Goal: Answer question/provide support: Answer question/provide support

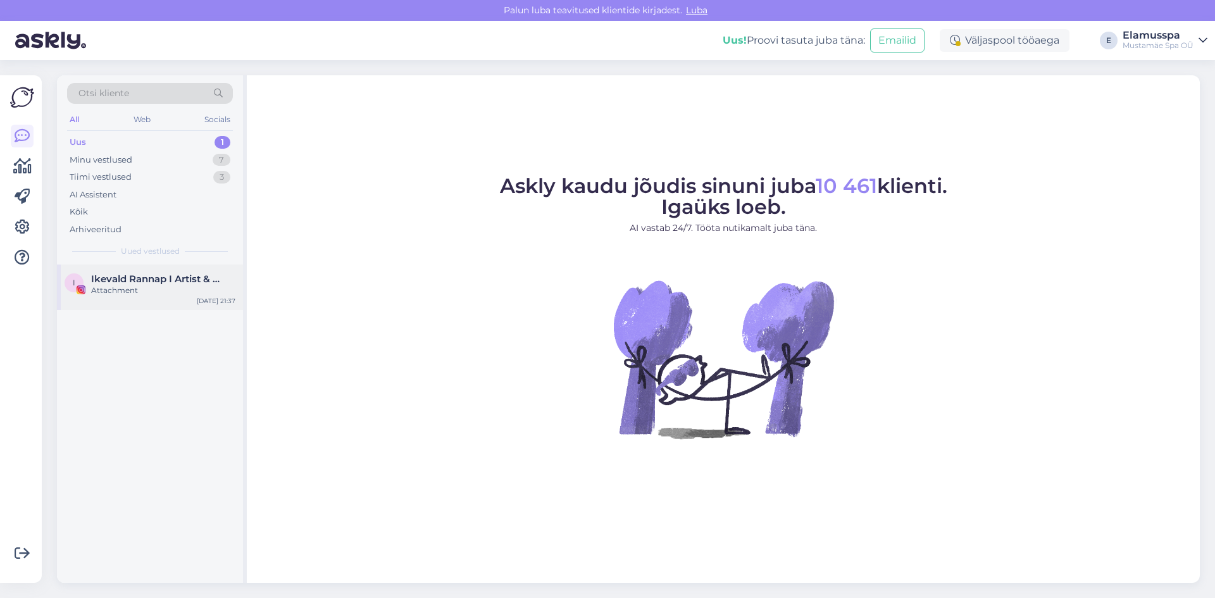
click at [180, 277] on span "Ikevald Rannap I Artist & Songwriting Mentor" at bounding box center [157, 278] width 132 height 11
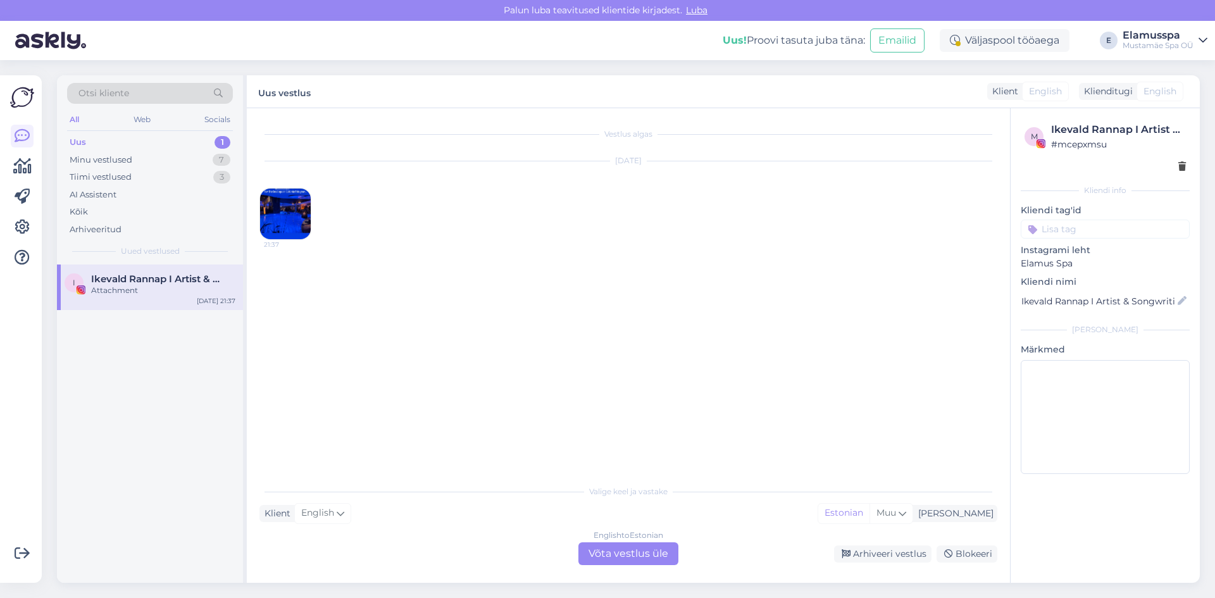
click at [281, 192] on img at bounding box center [285, 214] width 51 height 51
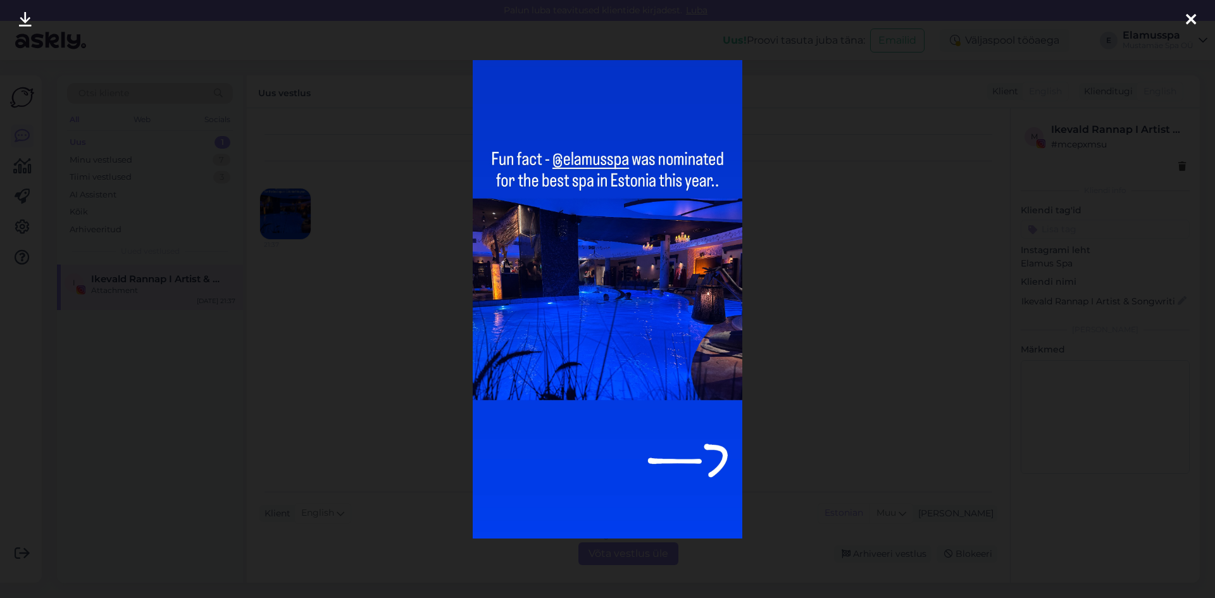
click at [839, 187] on div at bounding box center [607, 299] width 1215 height 598
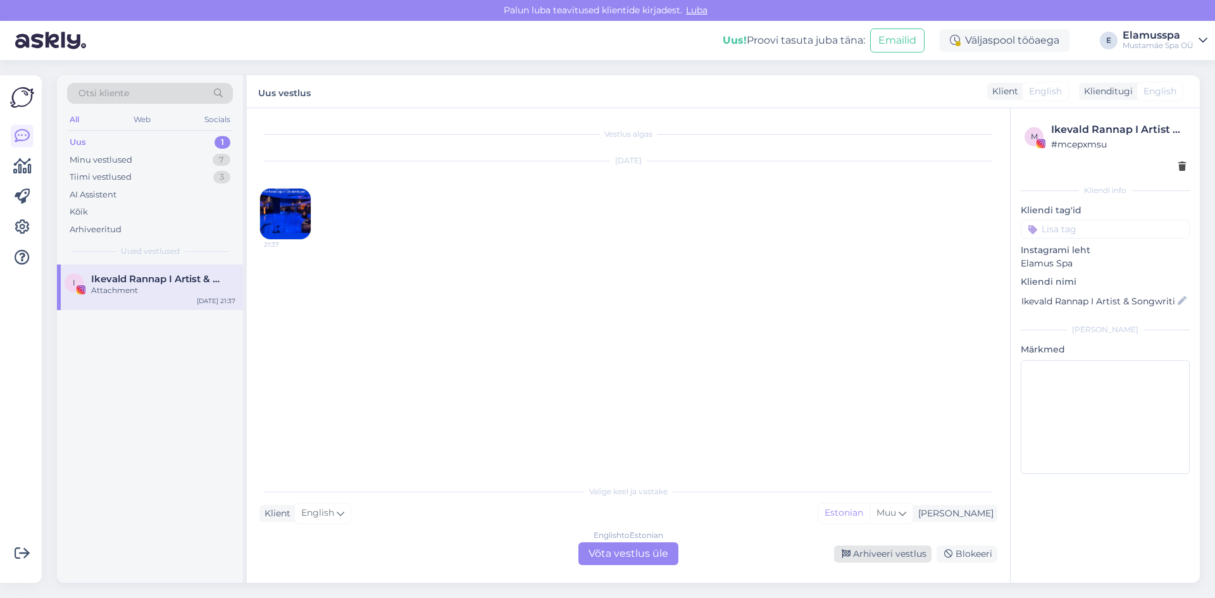
click at [888, 556] on div "Arhiveeri vestlus" at bounding box center [882, 553] width 97 height 17
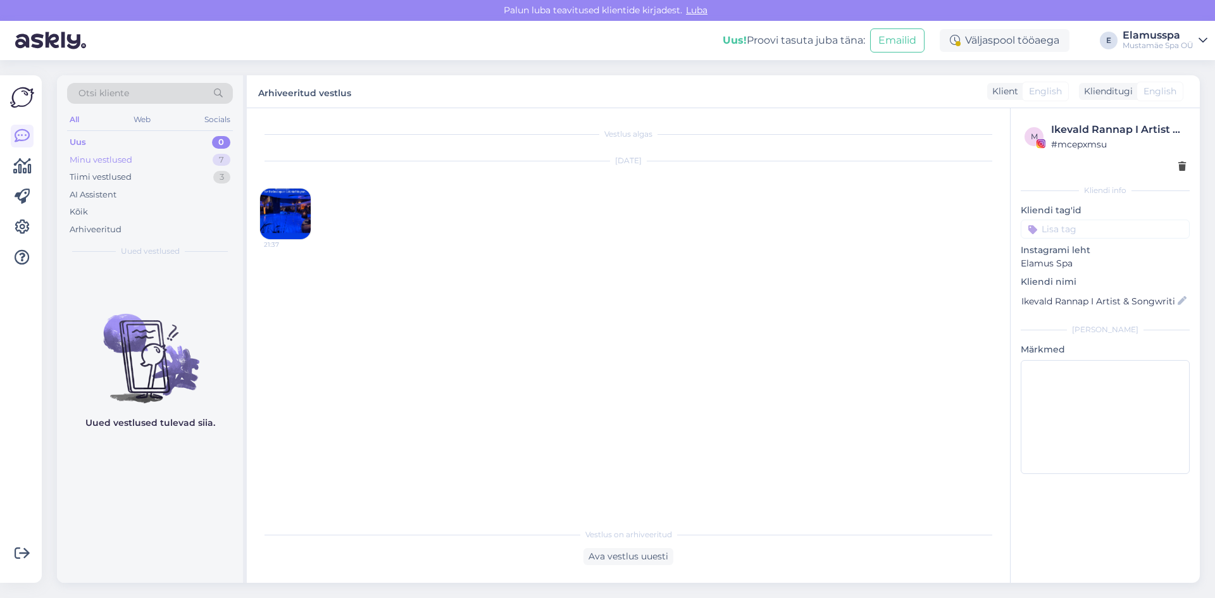
click at [115, 159] on div "Minu vestlused" at bounding box center [101, 160] width 63 height 13
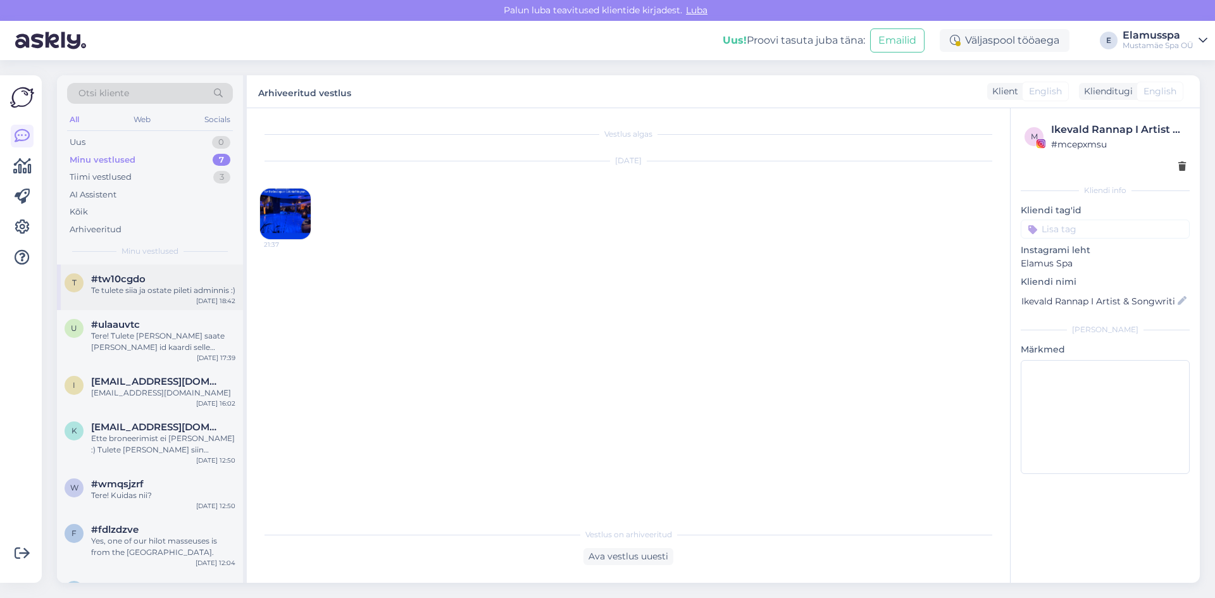
click at [165, 296] on div "Te tulete siia ja ostate pileti adminnis :)" at bounding box center [163, 290] width 144 height 11
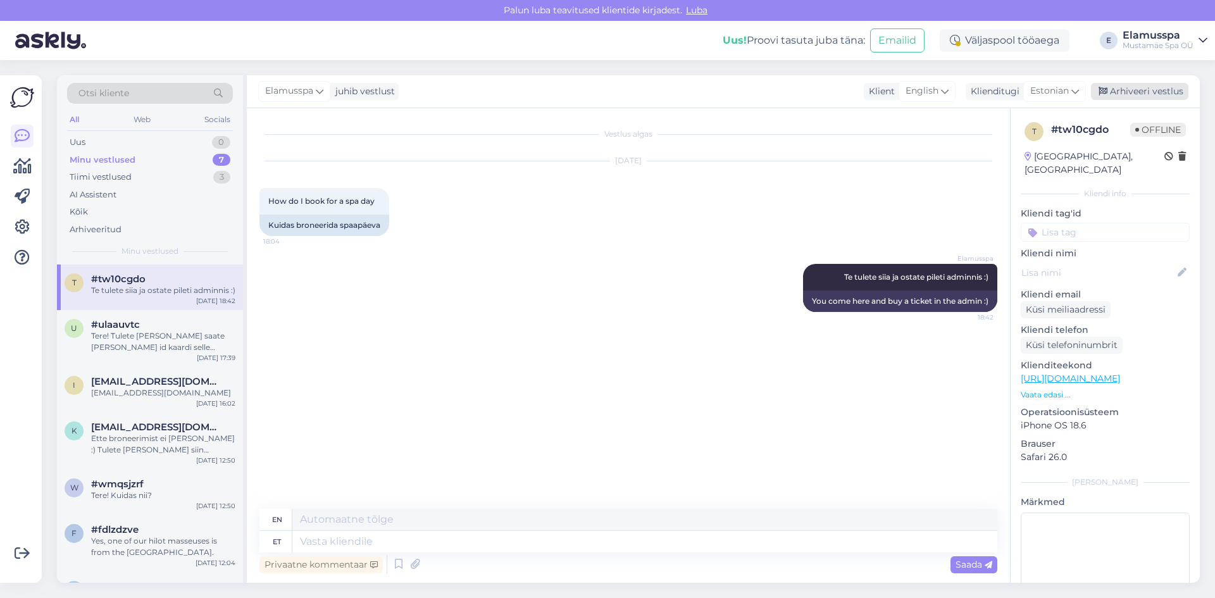
click at [1156, 95] on div "Arhiveeri vestlus" at bounding box center [1139, 91] width 97 height 17
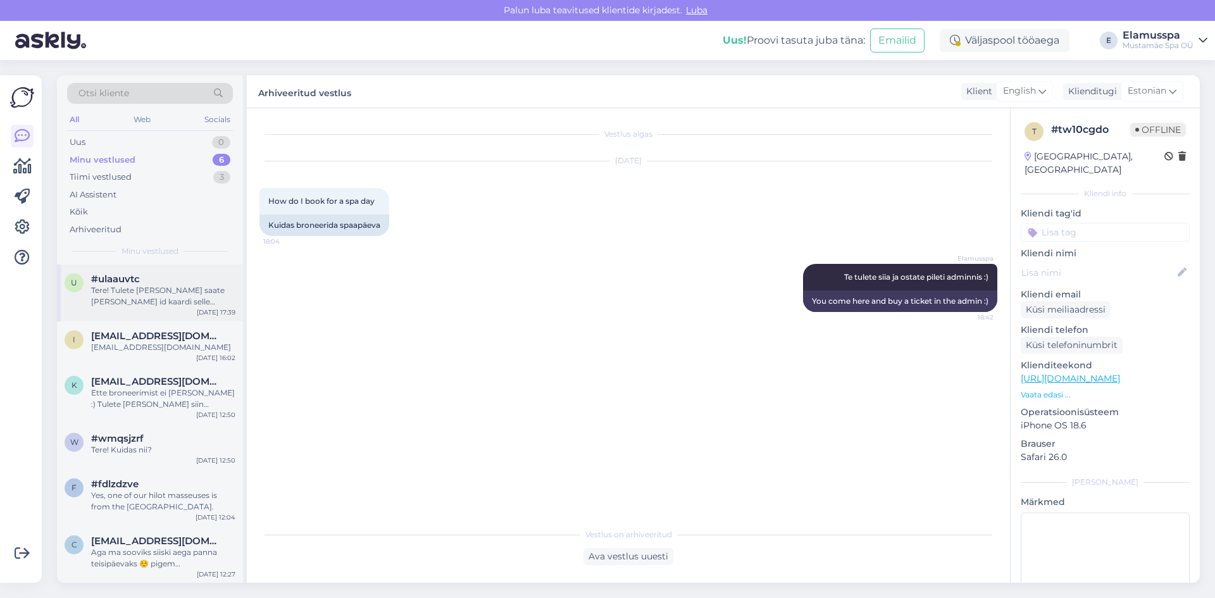
click at [182, 293] on div "Tere! Tulete [PERSON_NAME] saate [PERSON_NAME] id kaardi selle kasutada" at bounding box center [163, 296] width 144 height 23
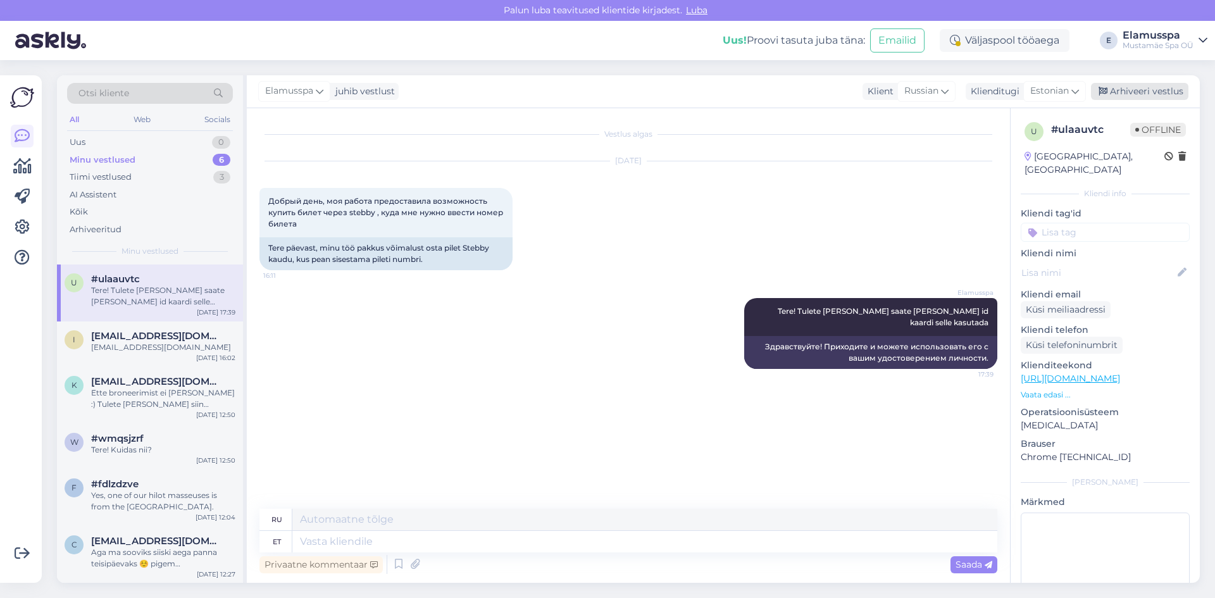
click at [1131, 87] on div "Arhiveeri vestlus" at bounding box center [1139, 91] width 97 height 17
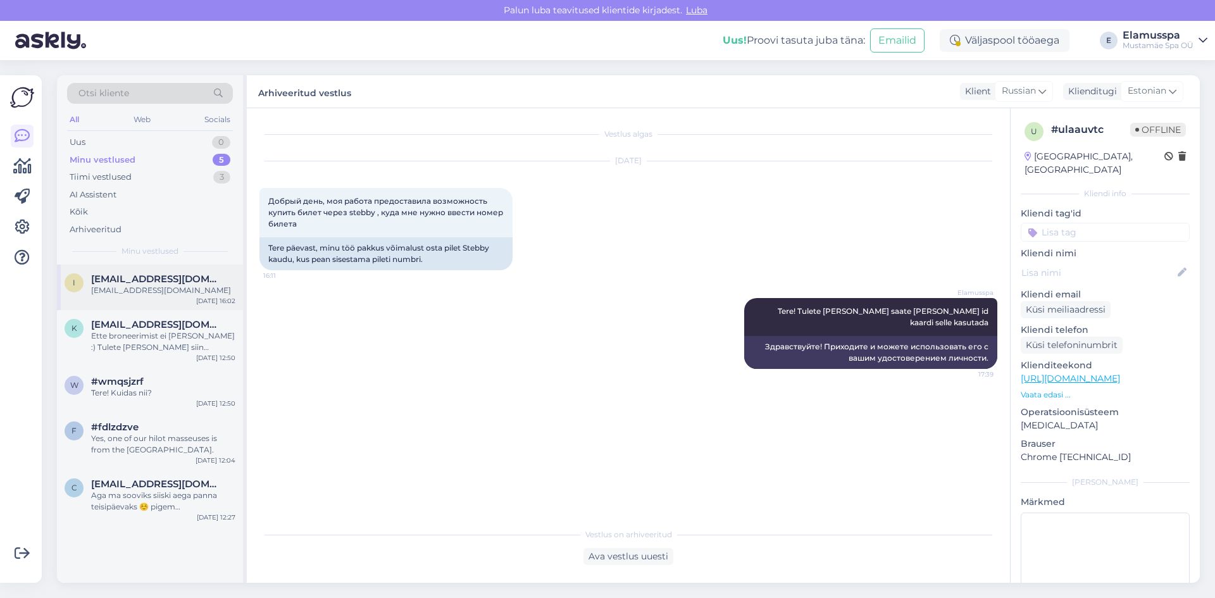
click at [149, 294] on div "[EMAIL_ADDRESS][DOMAIN_NAME]" at bounding box center [163, 290] width 144 height 11
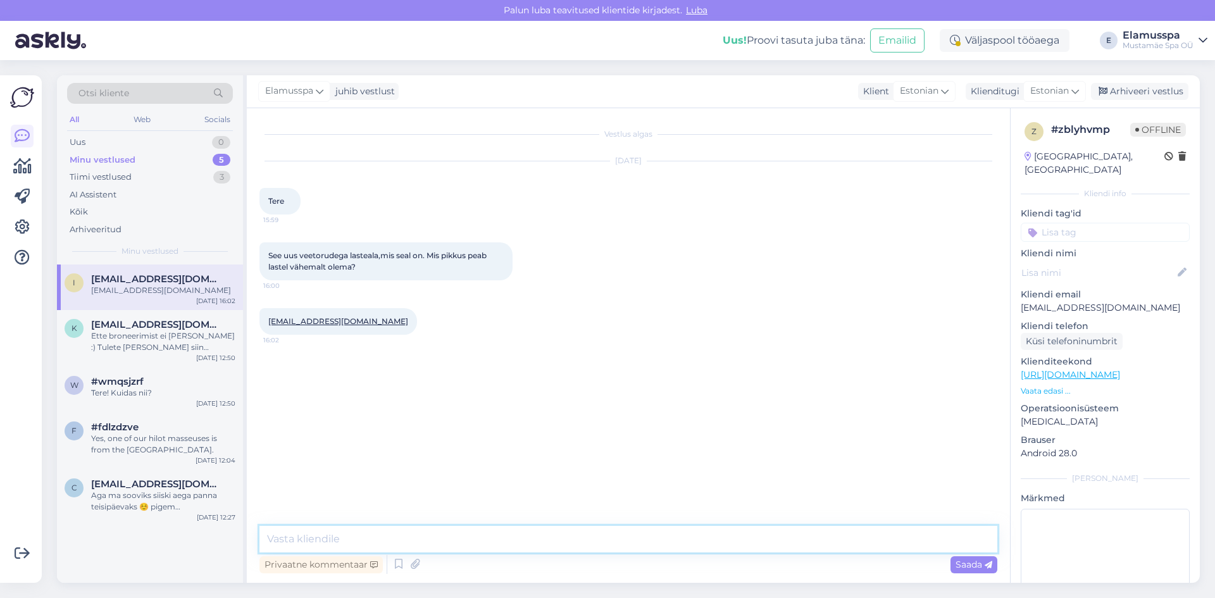
click at [408, 541] on textarea at bounding box center [628, 539] width 738 height 27
type textarea "Tere! Liutorude kasutamine on lubatud kasvust 120cm :)"
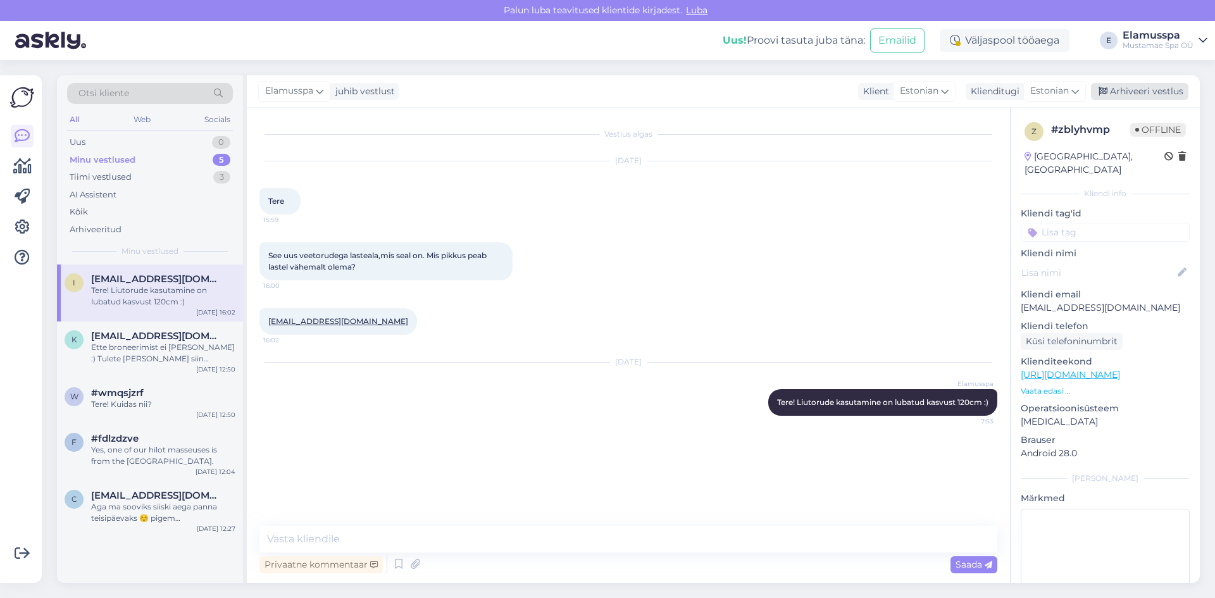
drag, startPoint x: 1121, startPoint y: 90, endPoint x: 1094, endPoint y: 98, distance: 28.4
click at [1121, 90] on div "Arhiveeri vestlus" at bounding box center [1139, 91] width 97 height 17
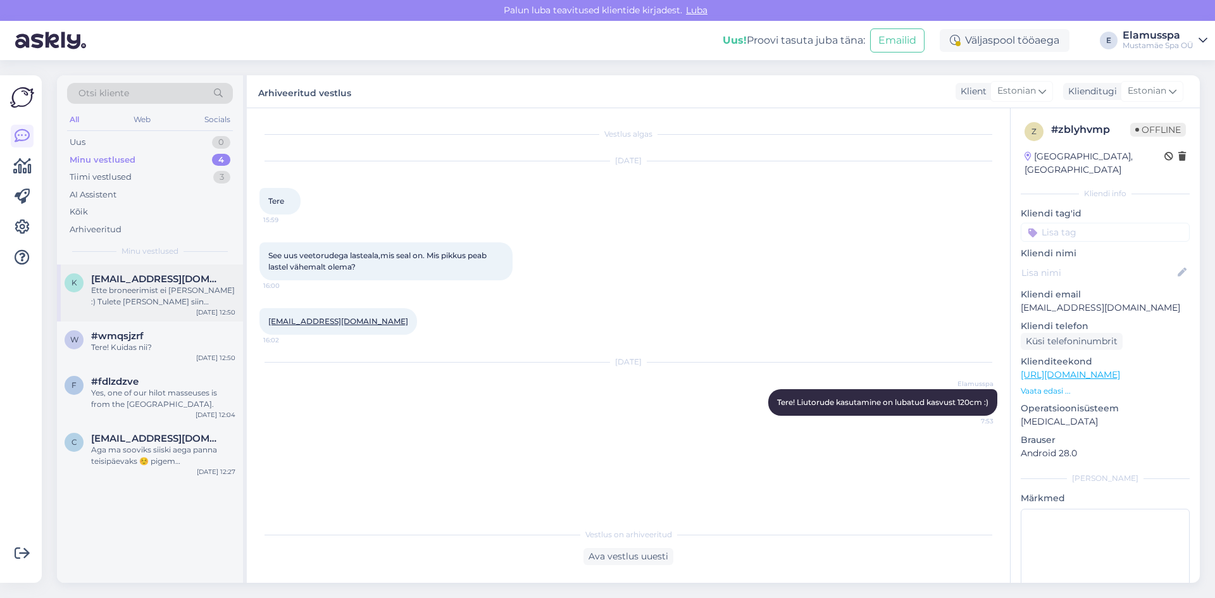
click at [108, 280] on span "[EMAIL_ADDRESS][DOMAIN_NAME]" at bounding box center [157, 278] width 132 height 11
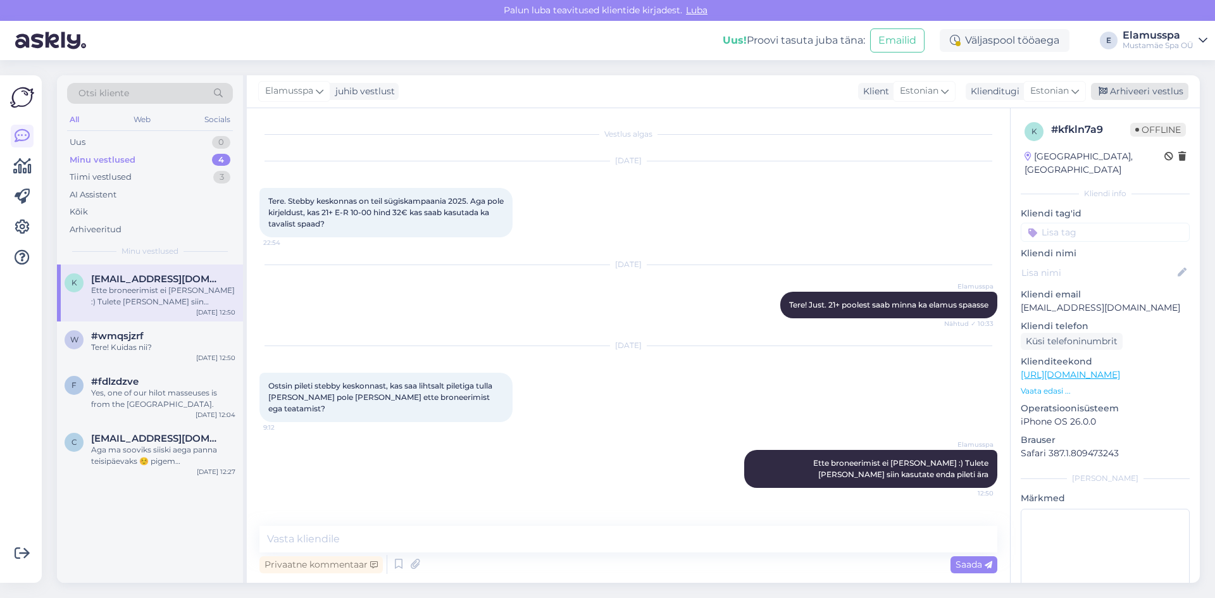
click at [1130, 96] on div "Arhiveeri vestlus" at bounding box center [1139, 91] width 97 height 17
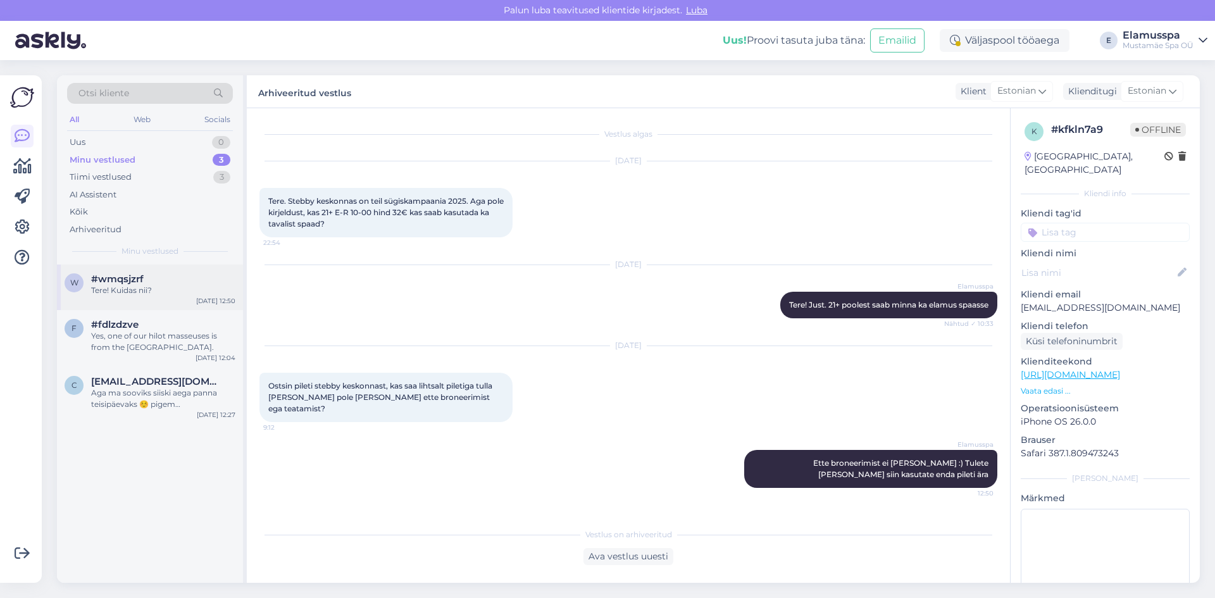
click at [192, 297] on div "w #wmqsjzrf Tere! Kuidas nii? [DATE] 12:50" at bounding box center [150, 288] width 186 height 46
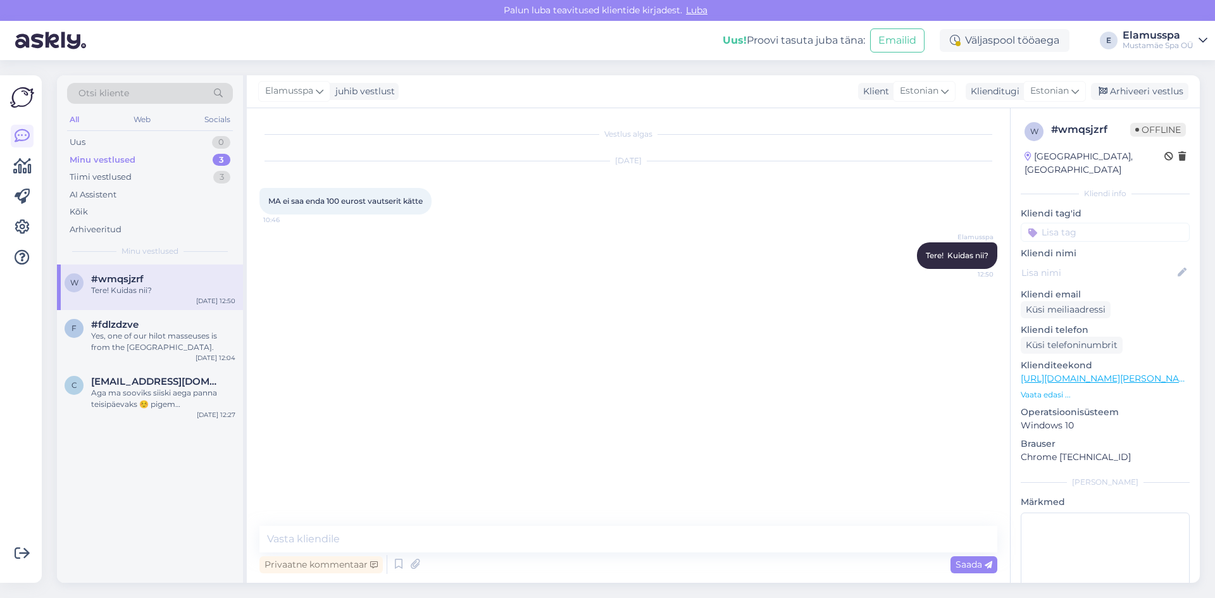
click at [332, 515] on div "Vestlus algas [DATE] MA ei saa enda 100 eurost vautserit kätte 10:46 Elamusspa …" at bounding box center [628, 345] width 763 height 475
click at [321, 537] on textarea at bounding box center [628, 539] width 738 height 27
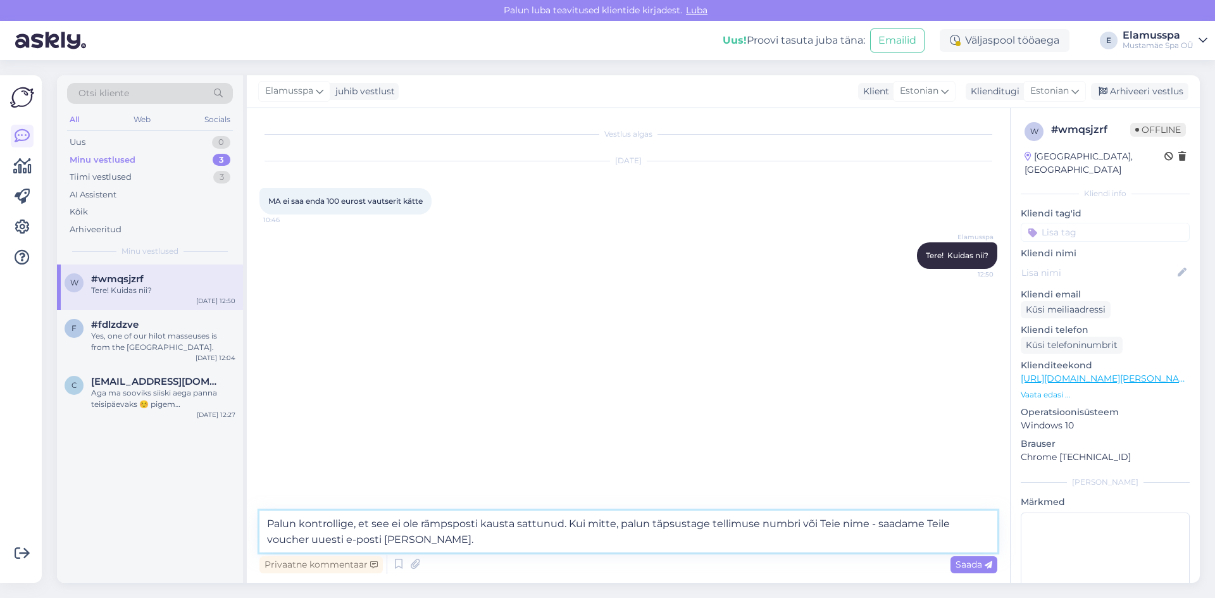
type textarea "Palun kontrollige, et see ei ole rämpsposti kausta sattunud. Kui mitte, palun t…"
drag, startPoint x: 969, startPoint y: 554, endPoint x: 969, endPoint y: 563, distance: 9.5
click at [969, 560] on div "Privaatne kommentaar Saada" at bounding box center [628, 564] width 738 height 24
drag, startPoint x: 969, startPoint y: 563, endPoint x: 971, endPoint y: 571, distance: 7.8
click at [971, 571] on div "Saada" at bounding box center [973, 564] width 47 height 17
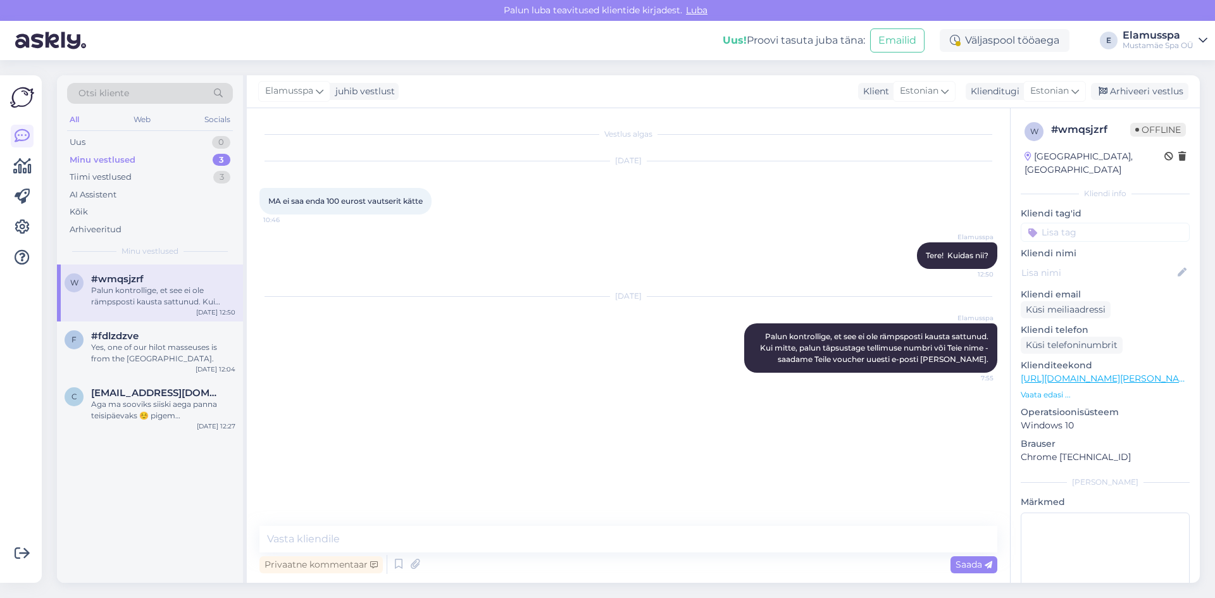
click at [971, 571] on div "Saada" at bounding box center [973, 564] width 47 height 17
click at [1126, 96] on div "Arhiveeri vestlus" at bounding box center [1139, 91] width 97 height 17
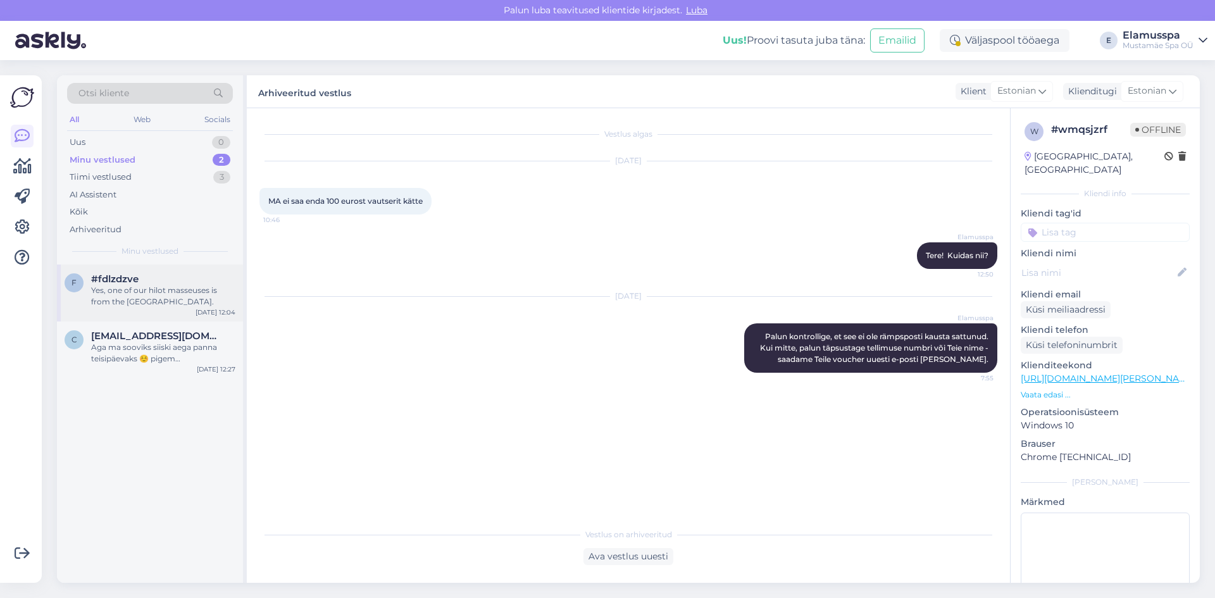
click at [110, 304] on div "Yes, one of our hilot masseuses is from the [GEOGRAPHIC_DATA]." at bounding box center [163, 296] width 144 height 23
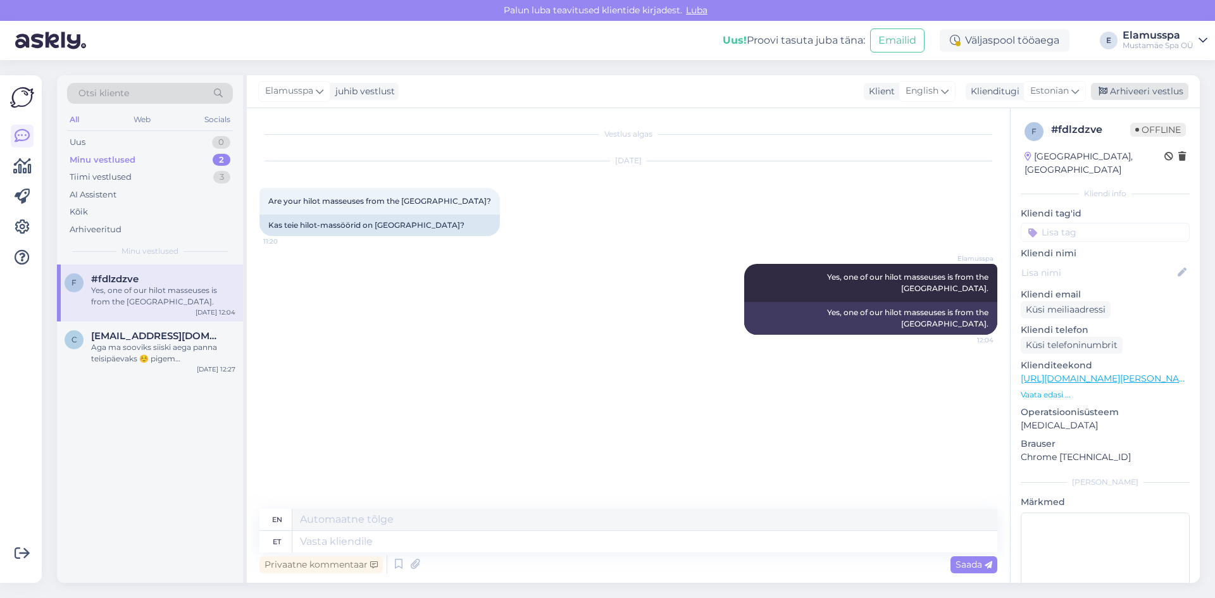
click at [1138, 89] on div "Arhiveeri vestlus" at bounding box center [1139, 91] width 97 height 17
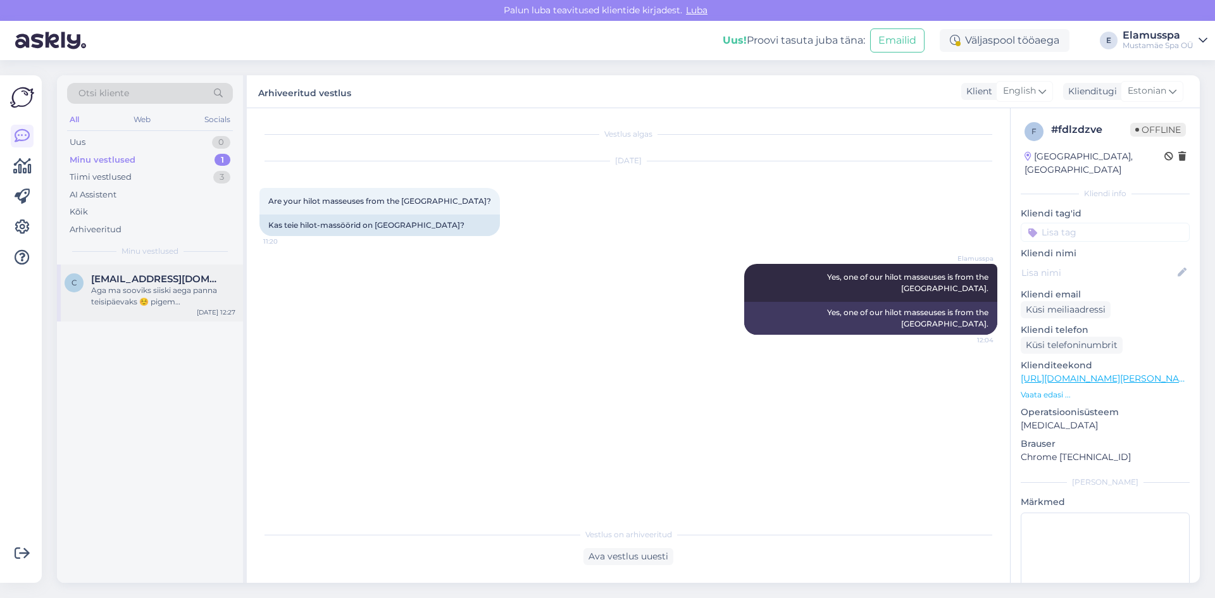
click at [189, 294] on div "Aga ma sooviks siiski aega panna teisipäevaks ☺️ pigem hommiku/lõuna paiku. Nin…" at bounding box center [163, 296] width 144 height 23
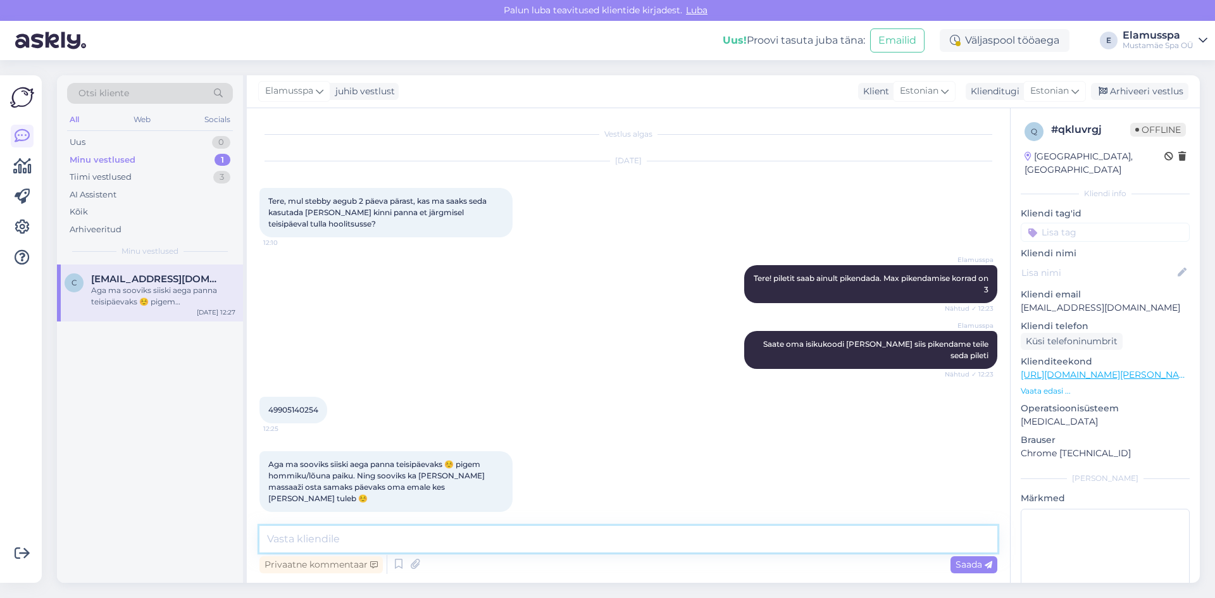
click at [340, 527] on textarea at bounding box center [628, 539] width 738 height 27
click at [301, 405] on span "49905140254" at bounding box center [293, 409] width 50 height 9
copy div "49905140254 12:25"
click at [657, 544] on textarea "Suurepärane! Teisipäeval on pakkuda [PERSON_NAME] meesmassööri juurde aega." at bounding box center [628, 539] width 738 height 27
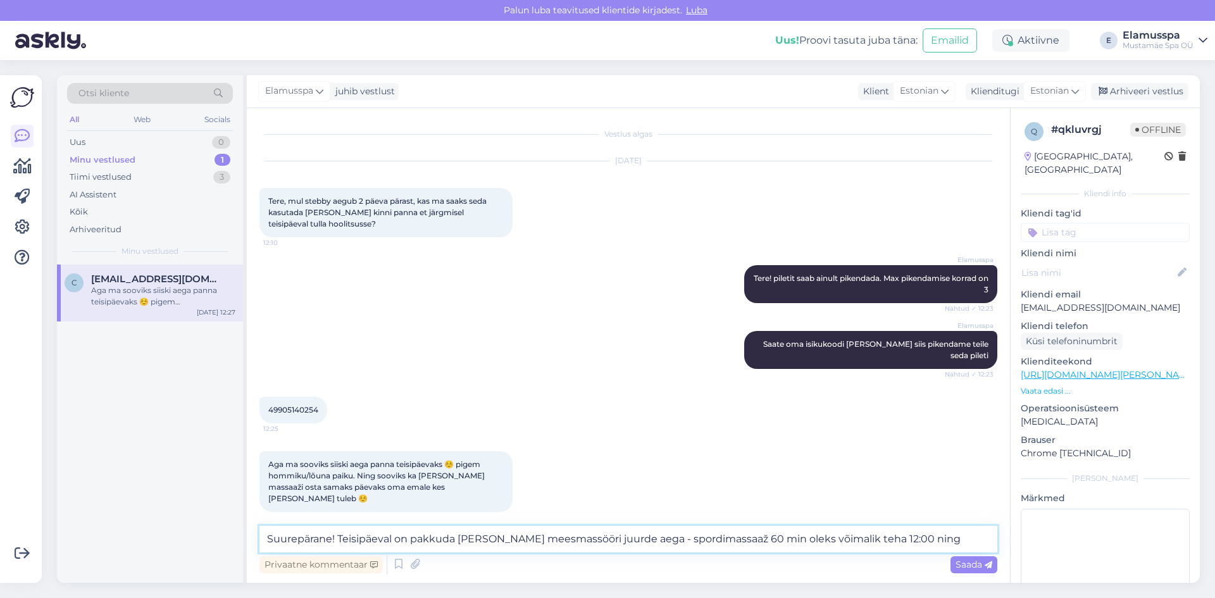
type textarea "Suurepärane! Teisipäeval on pakkuda [PERSON_NAME] meesmassööri juurde aega - sp…"
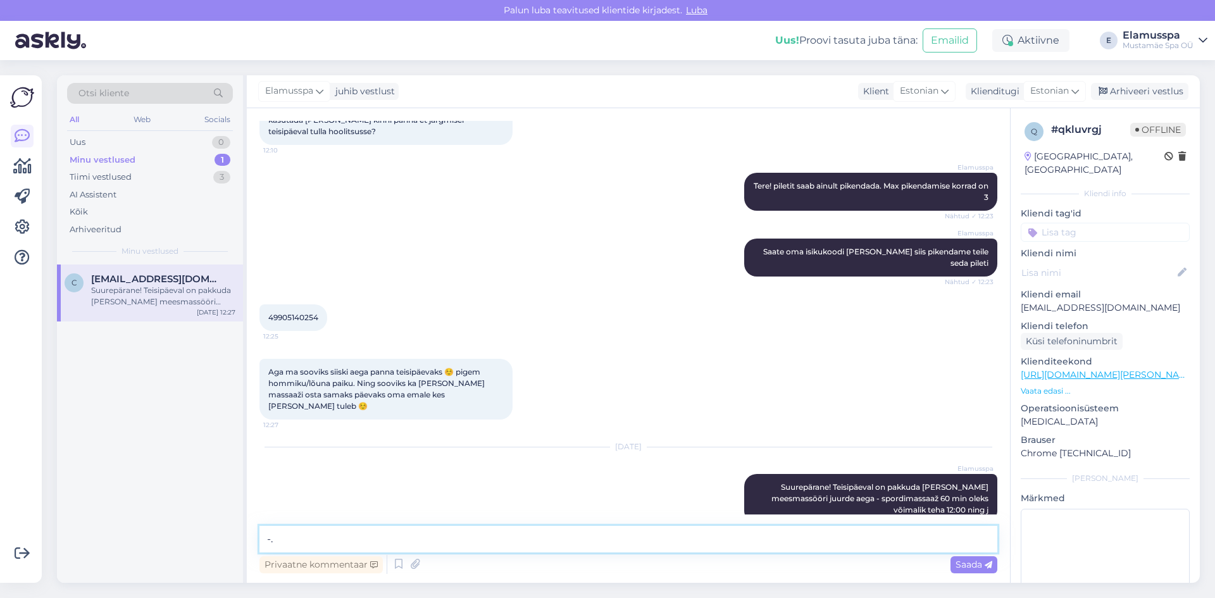
type textarea "-"
type textarea ".... järgmine aeg oleks 13:30."
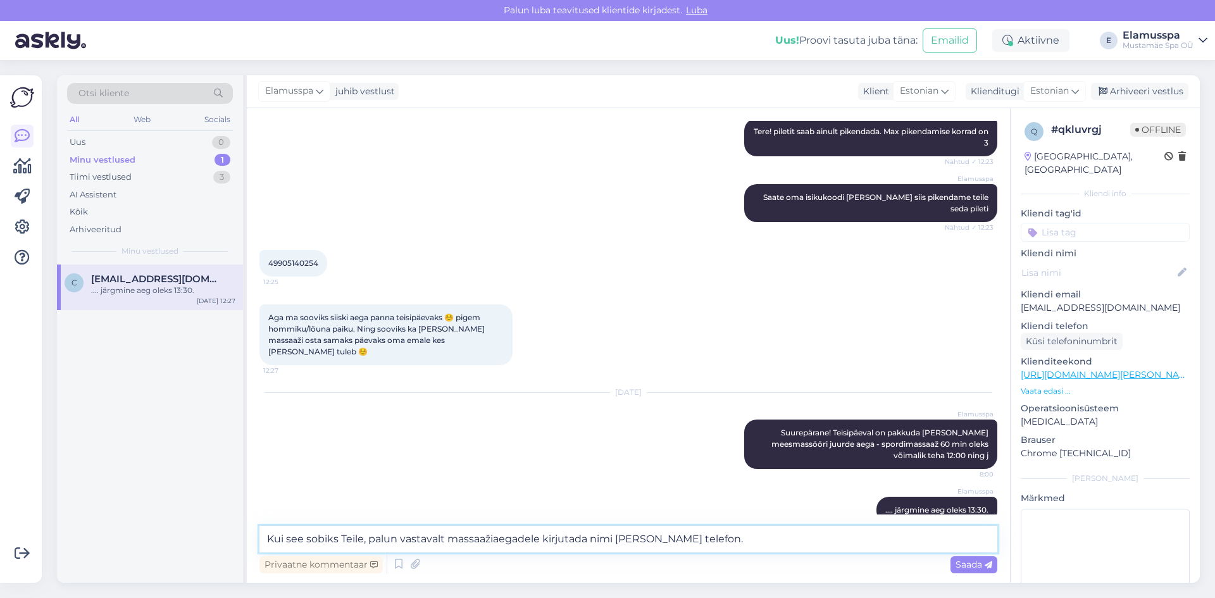
type textarea "Kui see sobiks Teile, palun vastavalt massaažiaegadele kirjutada nimi [PERSON_N…"
click at [979, 568] on span "Saada" at bounding box center [974, 564] width 37 height 11
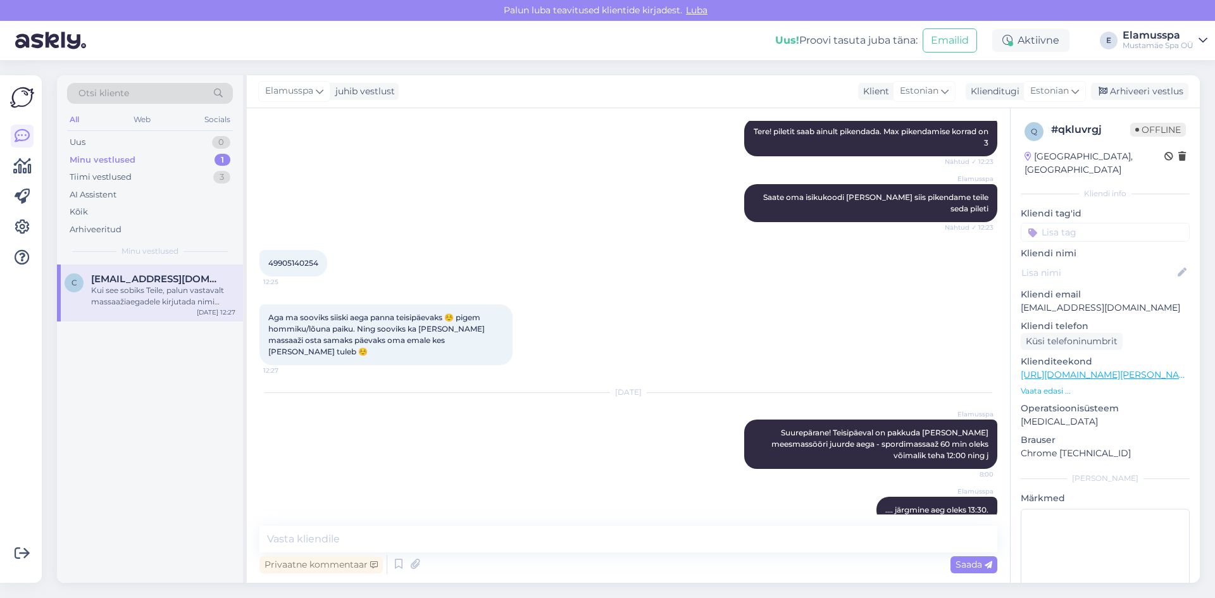
scroll to position [213, 0]
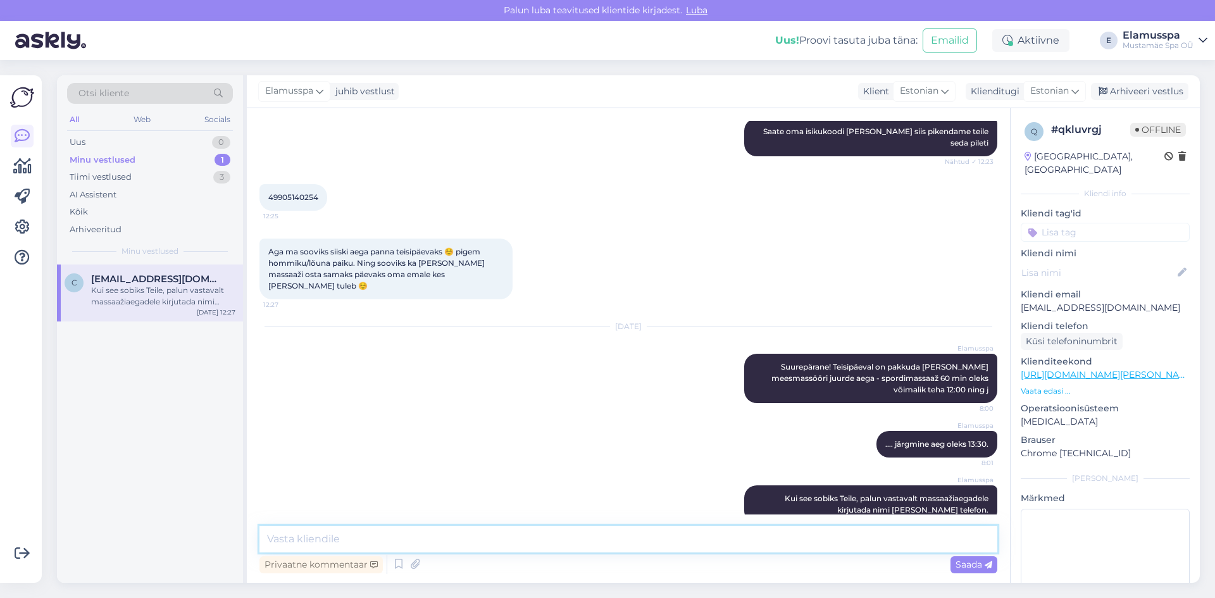
click at [768, 532] on textarea at bounding box center [628, 539] width 738 height 27
type textarea "p"
type textarea "Ü"
type textarea "[PERSON_NAME] on pakkuda [PERSON_NAME] päeval ka 11:00 ja 12:30 [PERSON_NAME] :)"
click at [958, 568] on span "Saada" at bounding box center [974, 564] width 37 height 11
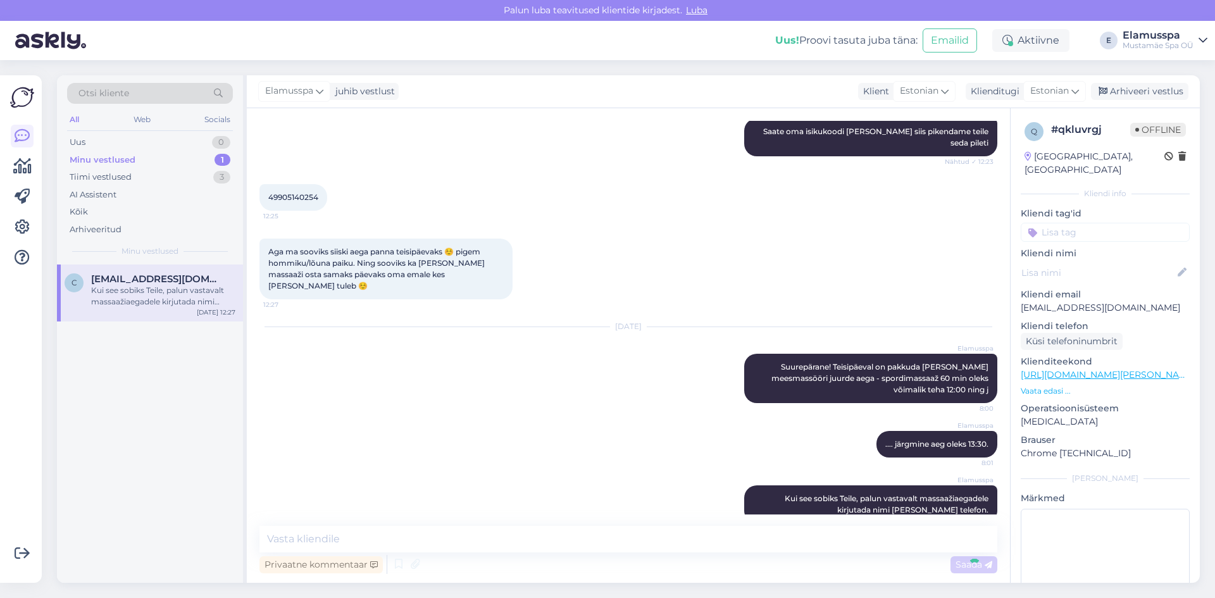
scroll to position [267, 0]
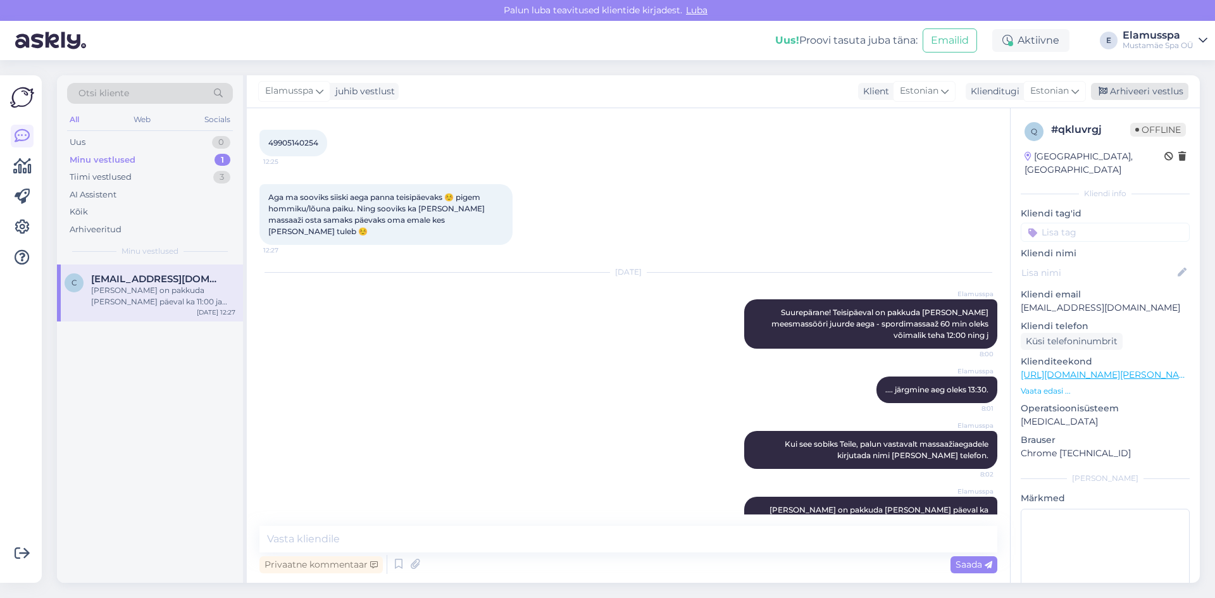
click at [1143, 87] on div "Arhiveeri vestlus" at bounding box center [1139, 91] width 97 height 17
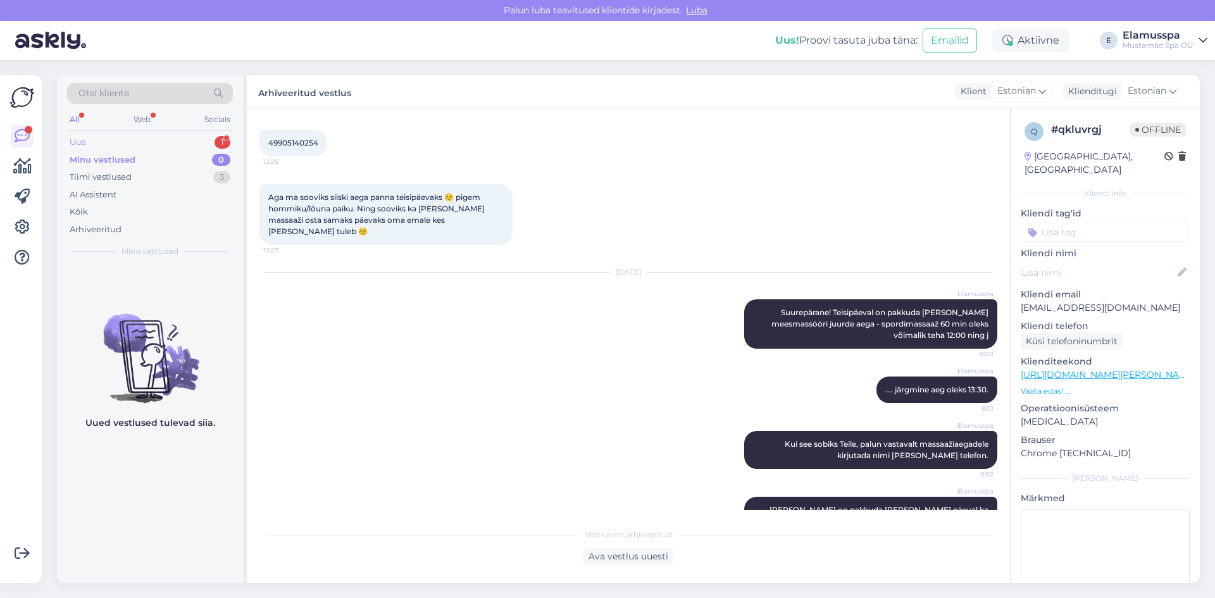
click at [80, 135] on div "Uus 1" at bounding box center [150, 143] width 166 height 18
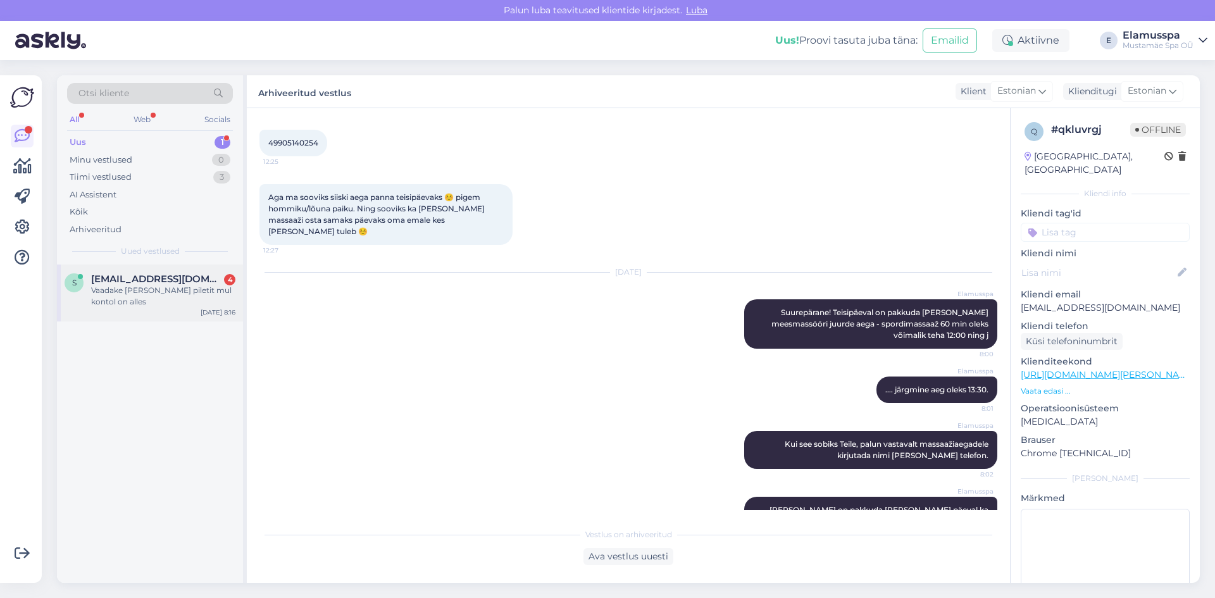
click at [159, 279] on span "[EMAIL_ADDRESS][DOMAIN_NAME]" at bounding box center [157, 278] width 132 height 11
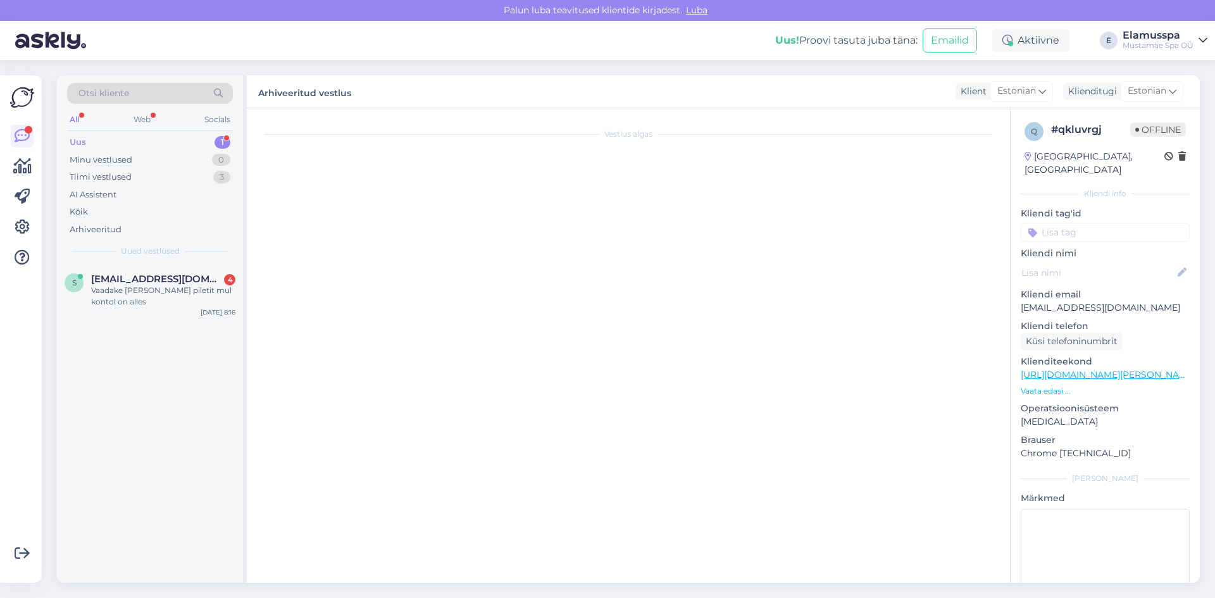
scroll to position [260, 0]
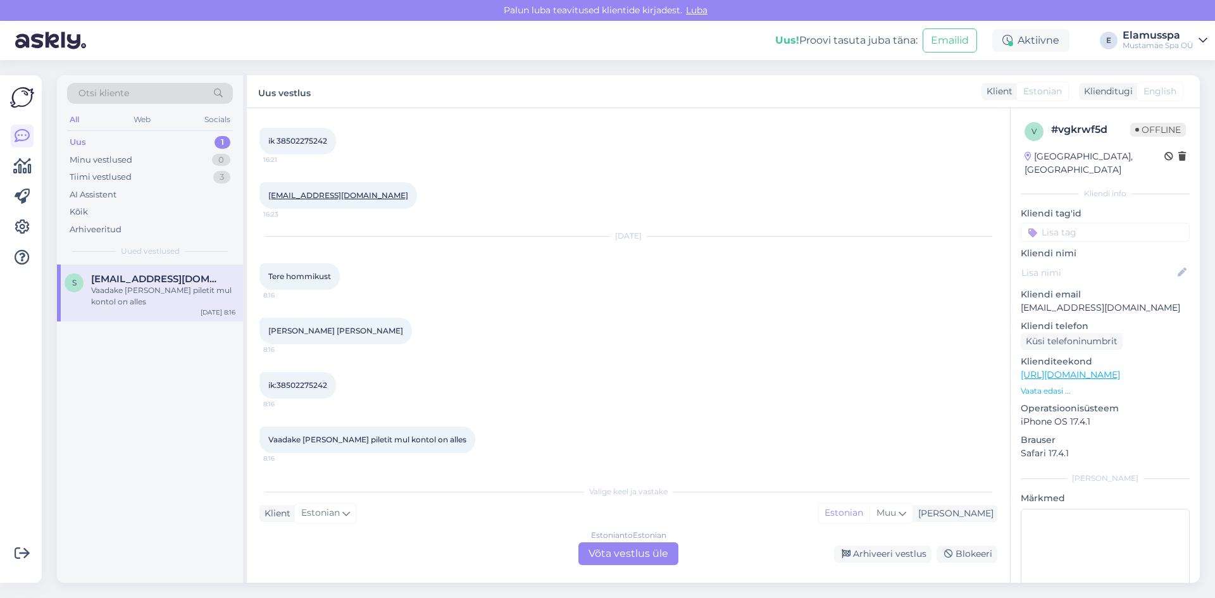
click at [603, 545] on div "Estonian to Estonian Võta vestlus üle" at bounding box center [628, 553] width 100 height 23
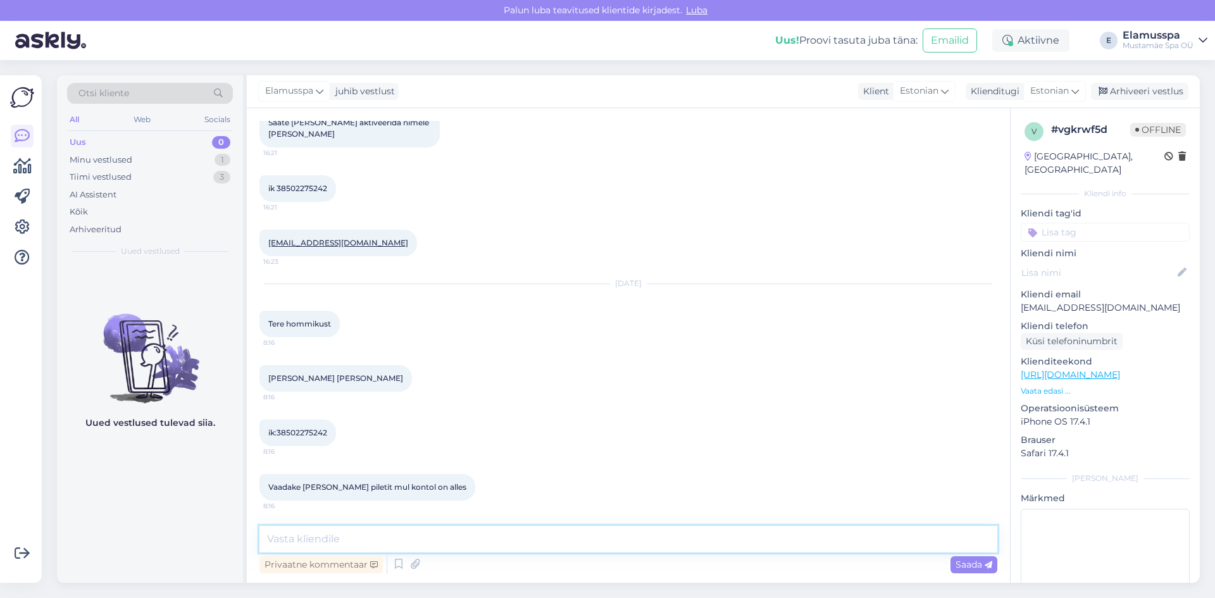
click at [485, 537] on textarea at bounding box center [628, 539] width 738 height 27
type textarea "[PERSON_NAME]!"
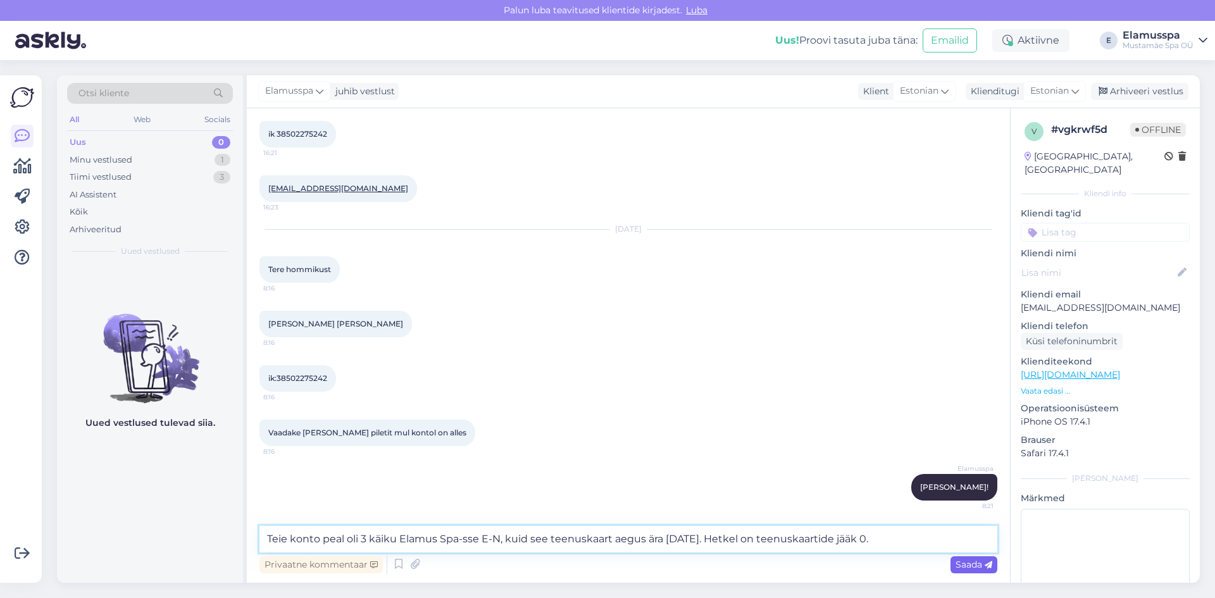
type textarea "Teie konto peal oli 3 käiku Elamus Spa-sse E-N, kuid see teenuskaart aegus ära …"
click at [994, 558] on div "Saada" at bounding box center [973, 564] width 47 height 17
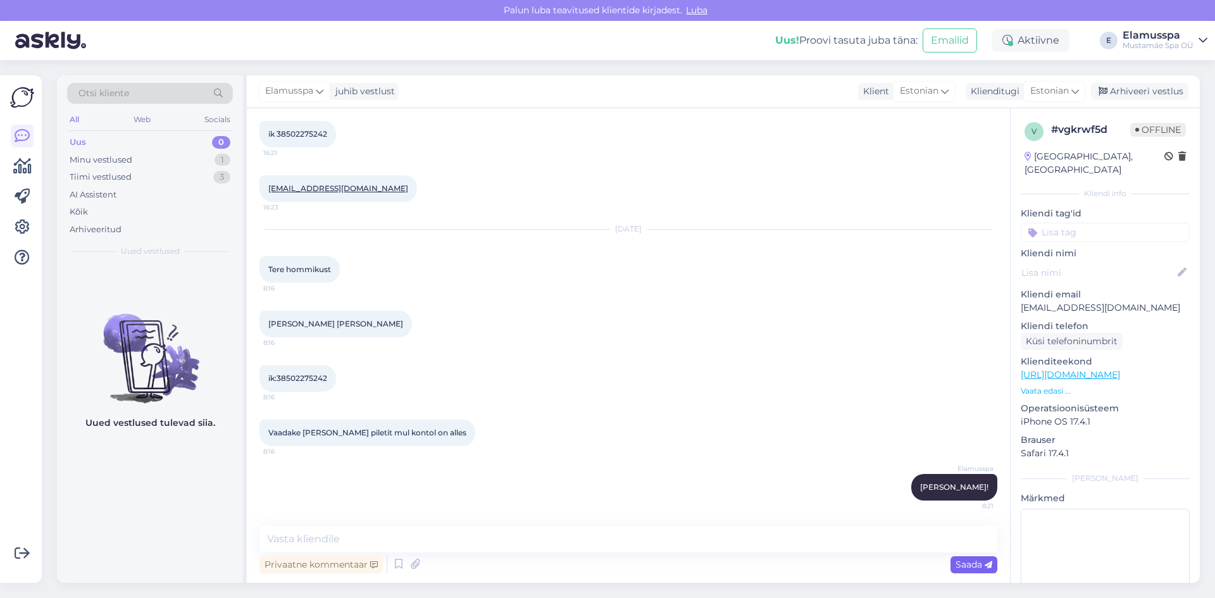
scroll to position [344, 0]
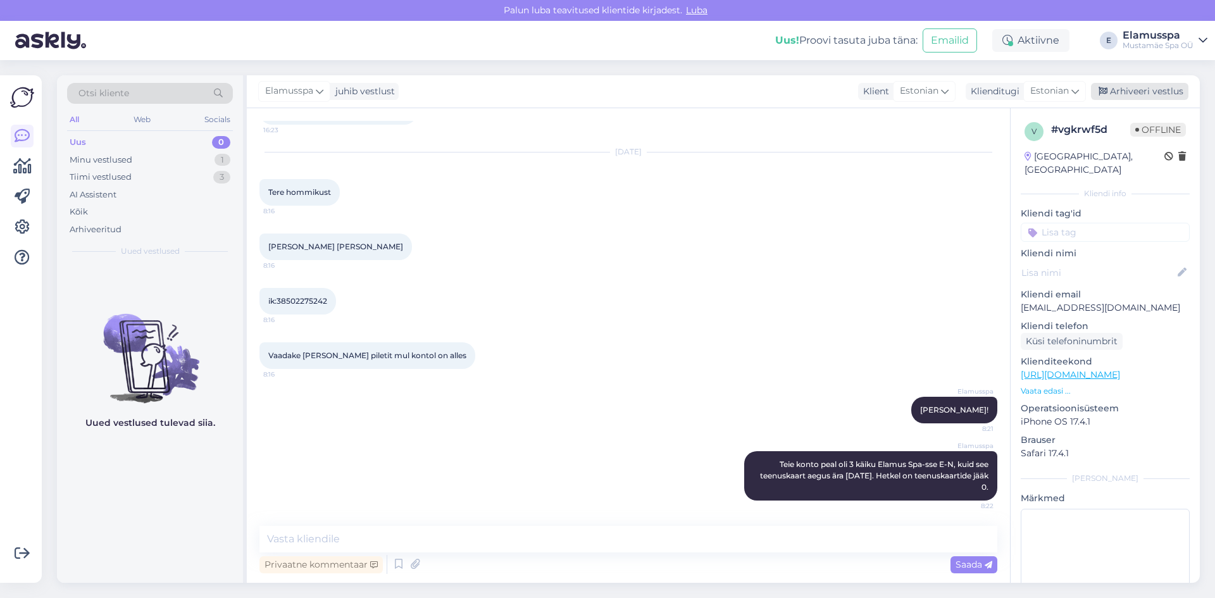
click at [1130, 91] on div "Arhiveeri vestlus" at bounding box center [1139, 91] width 97 height 17
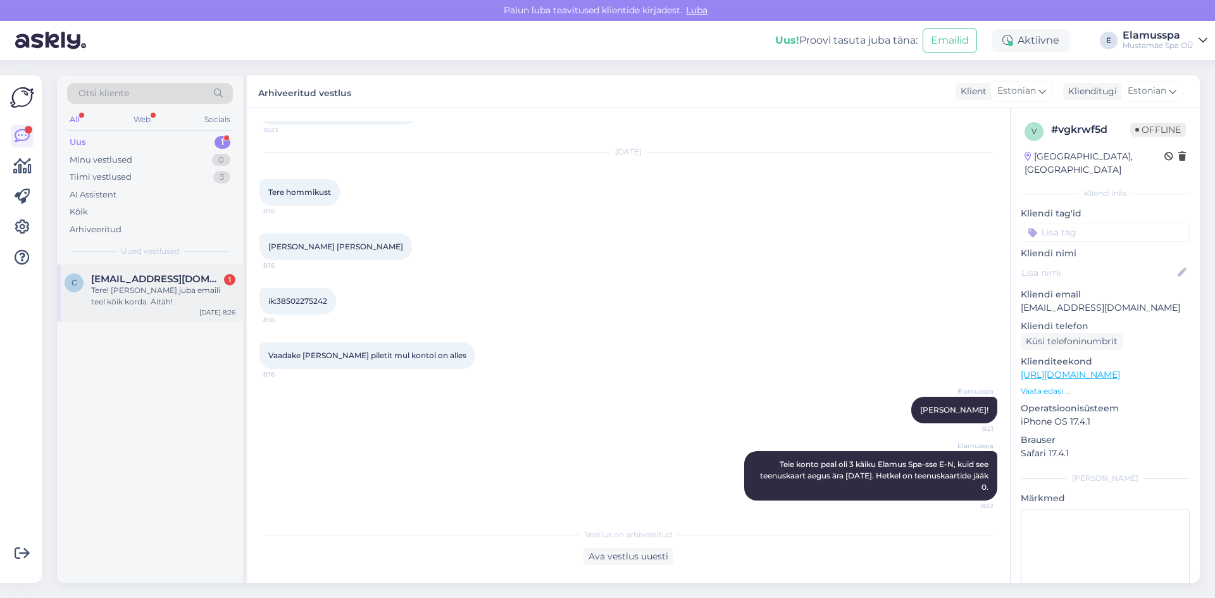
click at [145, 292] on div "Tere! [PERSON_NAME] juba emaili teel kõik korda. Aitäh!" at bounding box center [163, 296] width 144 height 23
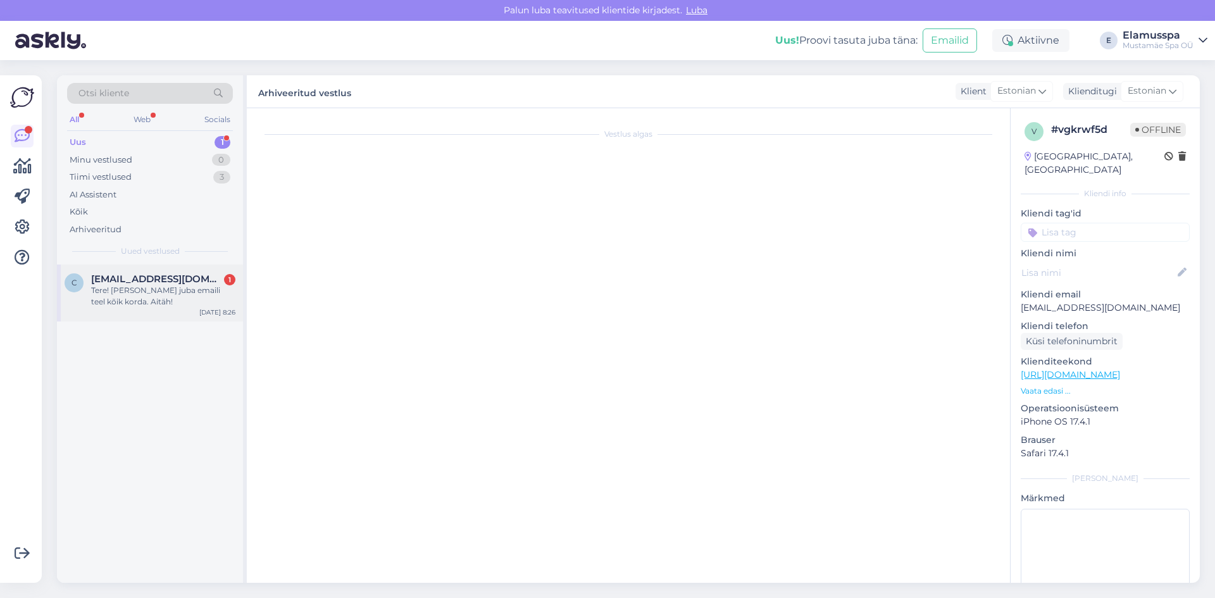
scroll to position [369, 0]
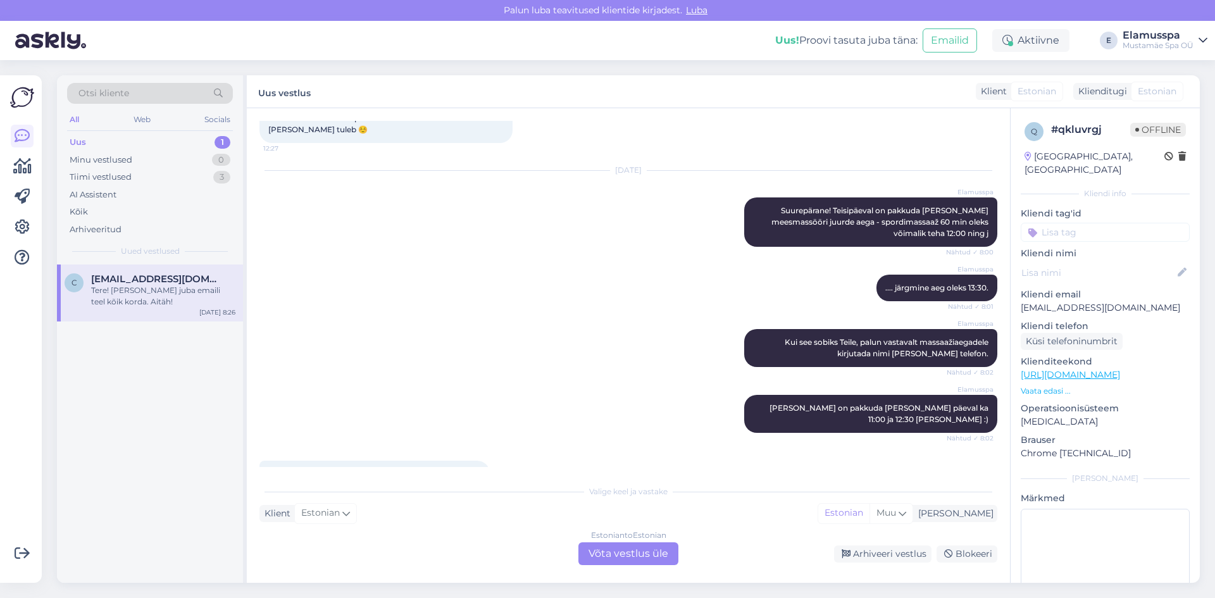
click at [622, 548] on div "Estonian to Estonian Võta vestlus üle" at bounding box center [628, 553] width 100 height 23
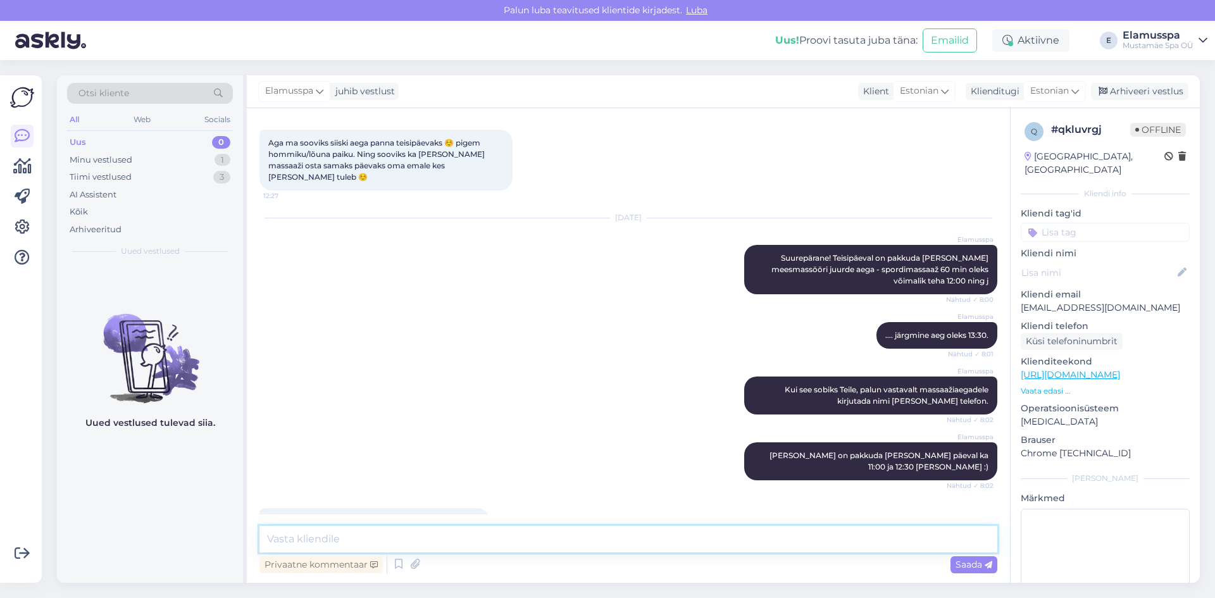
click at [506, 542] on textarea at bounding box center [628, 539] width 738 height 27
type textarea "Ilusat päeva Teile :)"
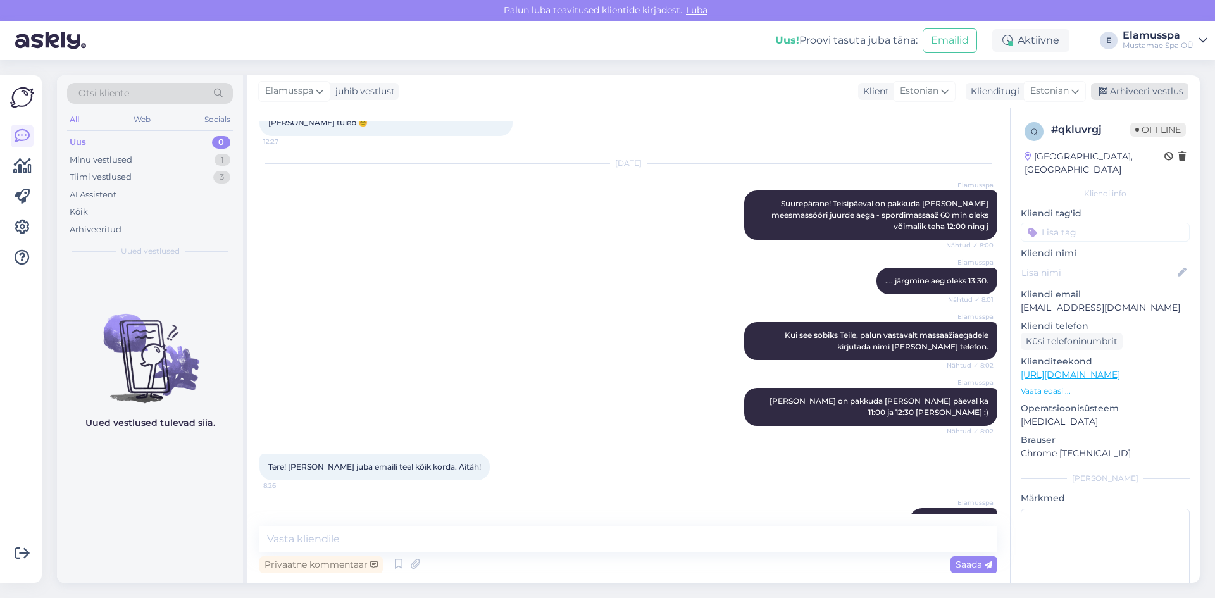
click at [1149, 94] on div "Arhiveeri vestlus" at bounding box center [1139, 91] width 97 height 17
